Goal: Transaction & Acquisition: Purchase product/service

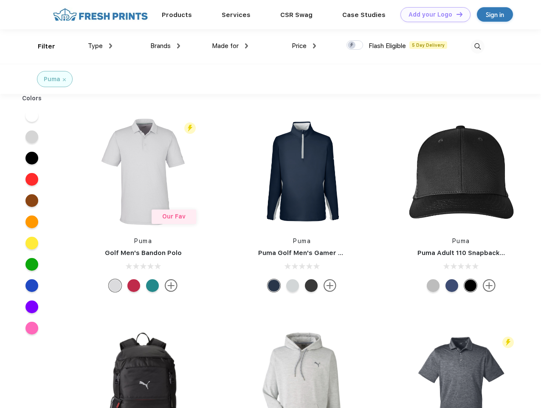
click at [432, 14] on link "Add your Logo Design Tool" at bounding box center [435, 14] width 70 height 15
click at [0, 0] on div "Design Tool" at bounding box center [0, 0] width 0 height 0
click at [456, 14] on link "Add your Logo Design Tool" at bounding box center [435, 14] width 70 height 15
click at [41, 46] on div "Filter" at bounding box center [46, 47] width 17 height 10
click at [100, 46] on span "Type" at bounding box center [95, 46] width 15 height 8
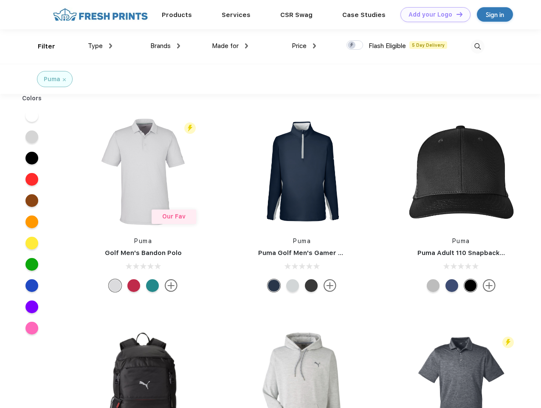
click at [165, 46] on span "Brands" at bounding box center [160, 46] width 20 height 8
click at [230, 46] on span "Made for" at bounding box center [225, 46] width 27 height 8
click at [304, 46] on span "Price" at bounding box center [299, 46] width 15 height 8
click at [355, 45] on div at bounding box center [354, 44] width 17 height 9
click at [352, 45] on input "checkbox" at bounding box center [349, 43] width 6 height 6
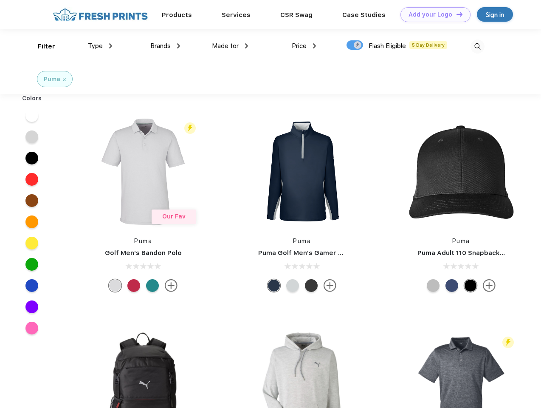
click at [477, 46] on img at bounding box center [477, 46] width 14 height 14
